Goal: Information Seeking & Learning: Learn about a topic

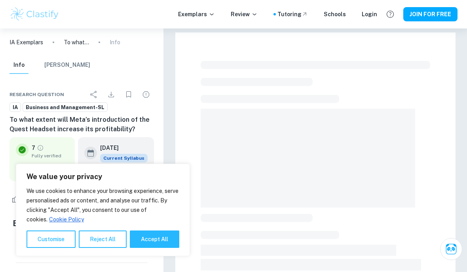
click at [27, 13] on img at bounding box center [34, 14] width 50 height 16
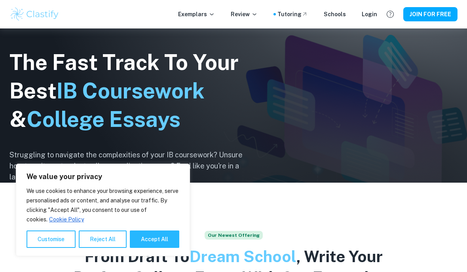
click at [148, 248] on button "Accept All" at bounding box center [154, 239] width 49 height 17
checkbox input "true"
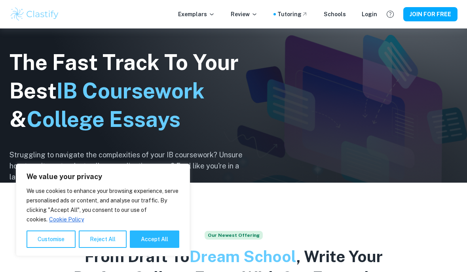
checkbox input "true"
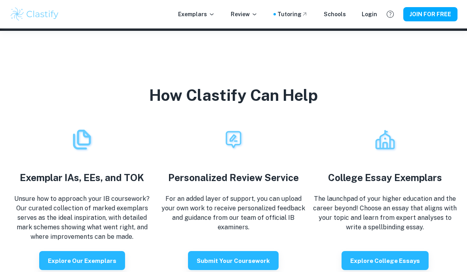
scroll to position [1285, 0]
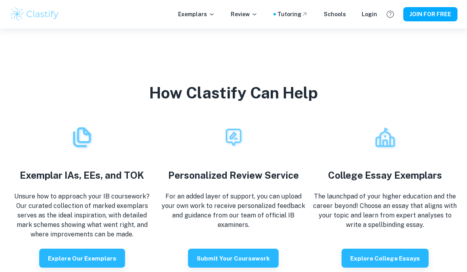
click at [206, 13] on p "Exemplars" at bounding box center [196, 14] width 37 height 9
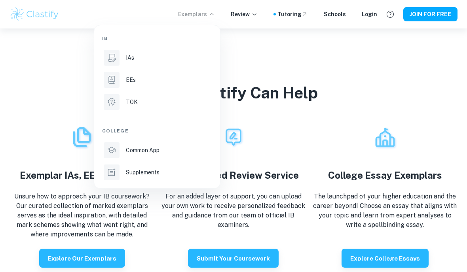
click at [180, 59] on div "IAs" at bounding box center [168, 57] width 85 height 9
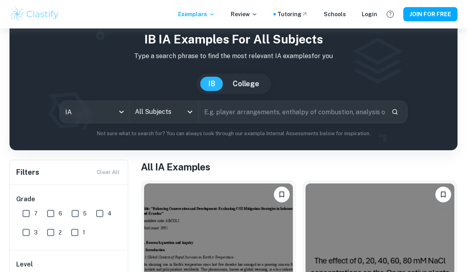
scroll to position [34, 0]
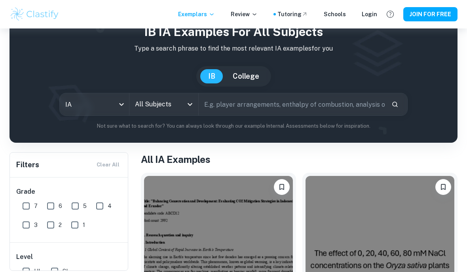
click at [191, 103] on icon "Open" at bounding box center [189, 104] width 9 height 9
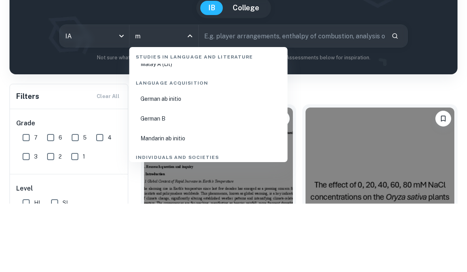
scroll to position [0, 0]
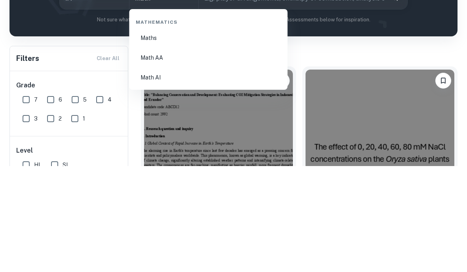
click at [246, 175] on li "Math AI" at bounding box center [209, 184] width 152 height 18
type input "Math AI"
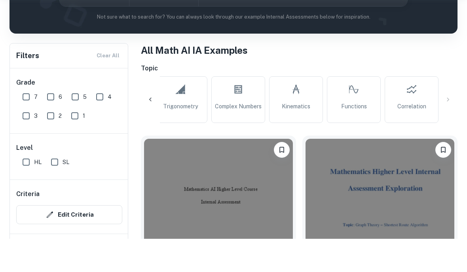
scroll to position [0, 699]
click at [409, 113] on icon at bounding box center [411, 122] width 9 height 19
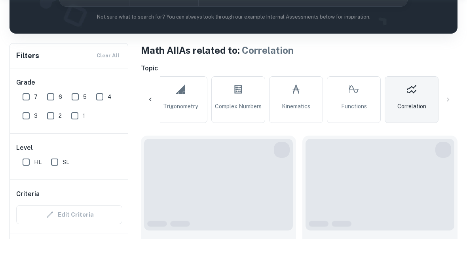
type input "Correlation"
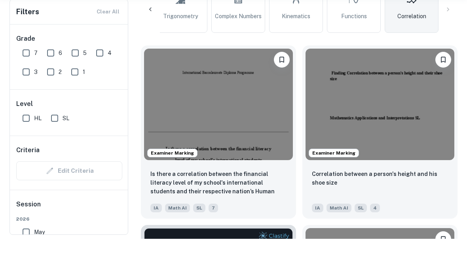
scroll to position [202, 0]
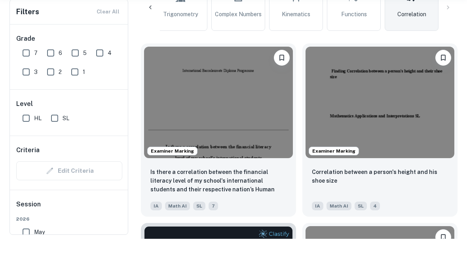
click at [270, 111] on img at bounding box center [218, 136] width 149 height 112
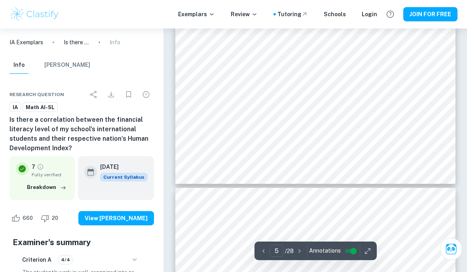
scroll to position [1783, 0]
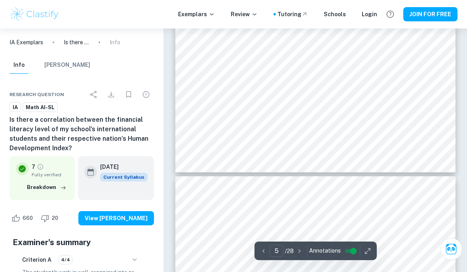
type input "6"
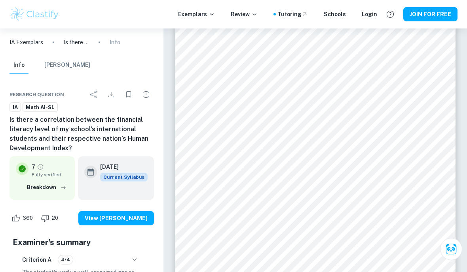
scroll to position [2069, 0]
